Goal: Information Seeking & Learning: Find specific page/section

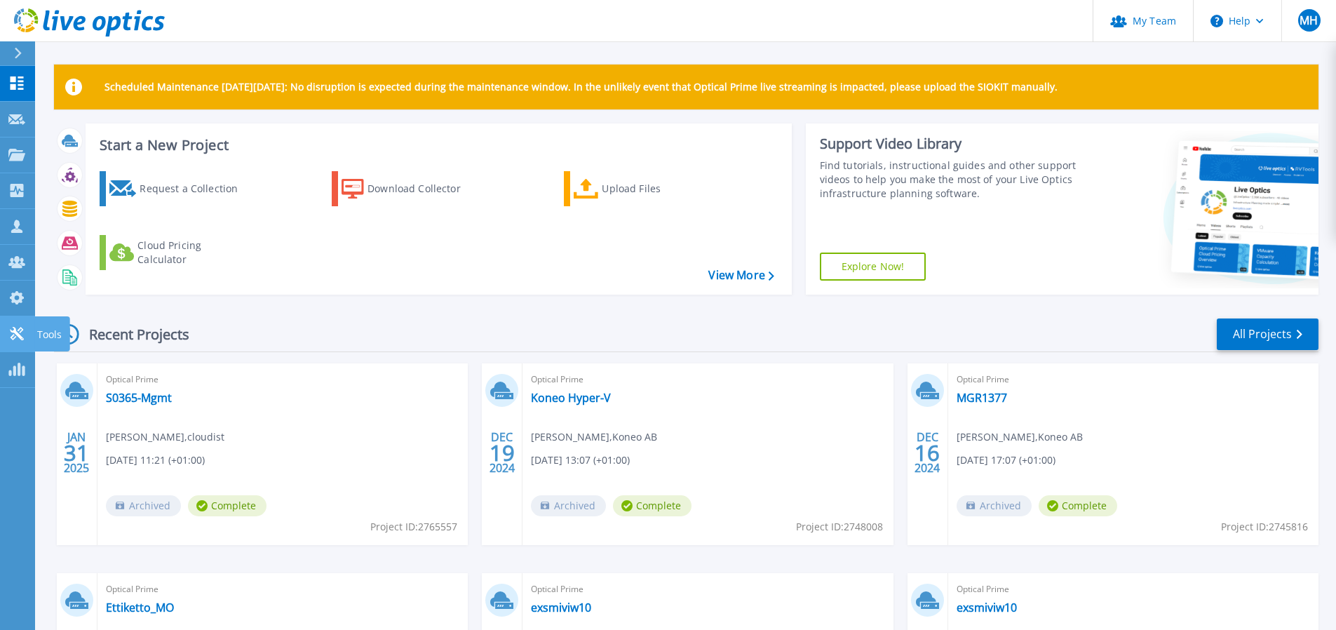
click at [16, 342] on link "Tools Tools" at bounding box center [17, 334] width 35 height 36
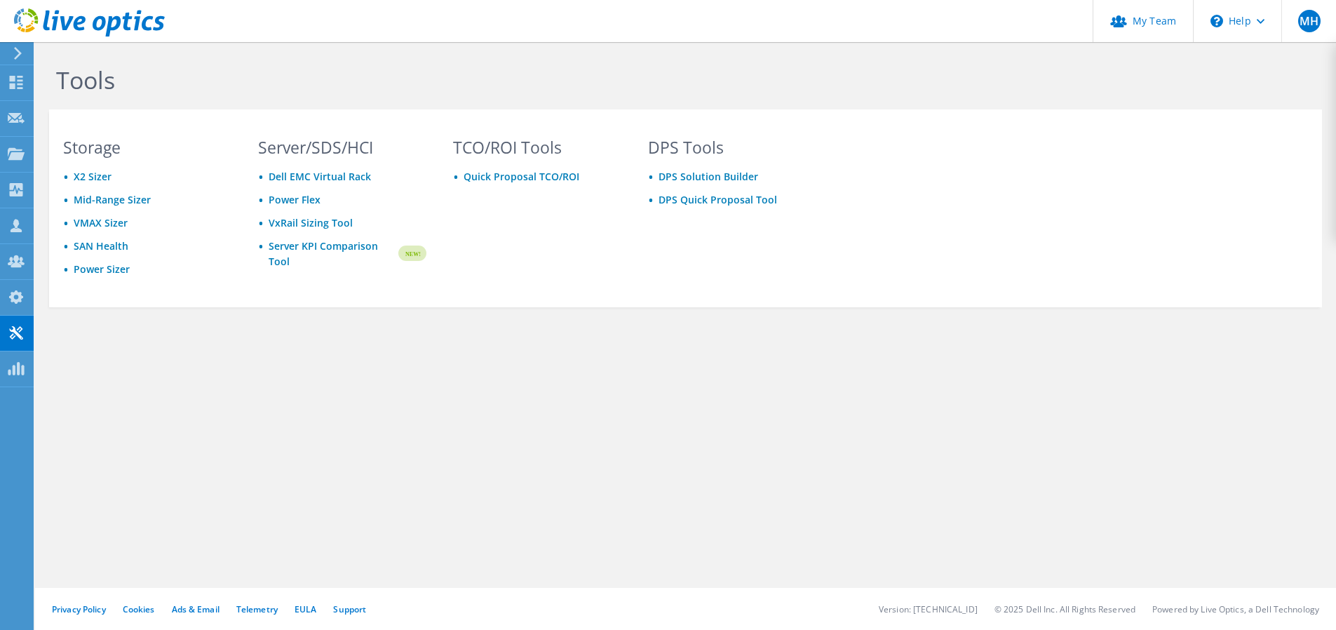
click at [259, 410] on div "Tools Storage X2 Sizer Mid-Range Sizer VMAX Sizer SAN Health Power Sizer Server…" at bounding box center [685, 336] width 1301 height 588
click at [356, 608] on link "Support" at bounding box center [349, 609] width 33 height 12
